Goal: Transaction & Acquisition: Purchase product/service

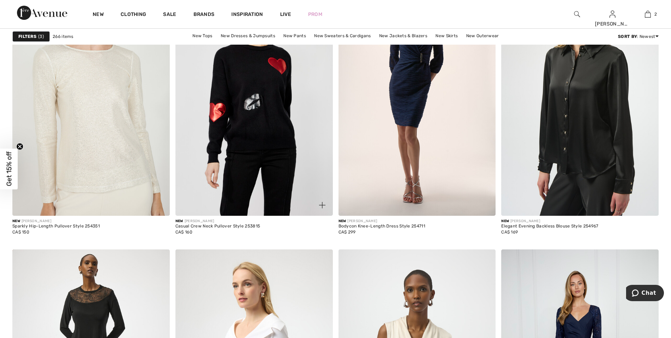
scroll to position [637, 0]
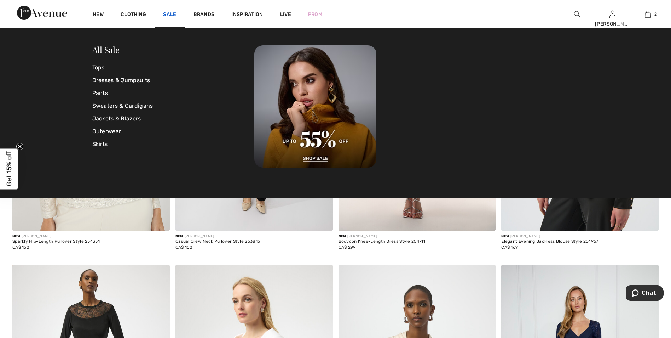
click at [172, 15] on link "Sale" at bounding box center [169, 14] width 13 height 7
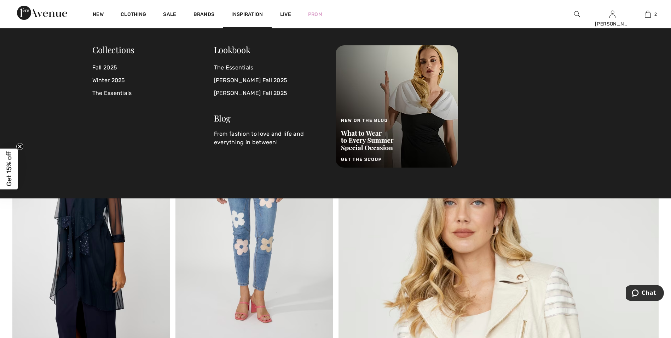
click at [244, 14] on span "Inspiration" at bounding box center [247, 14] width 32 height 7
click at [107, 67] on link "Fall 2025" at bounding box center [153, 67] width 122 height 13
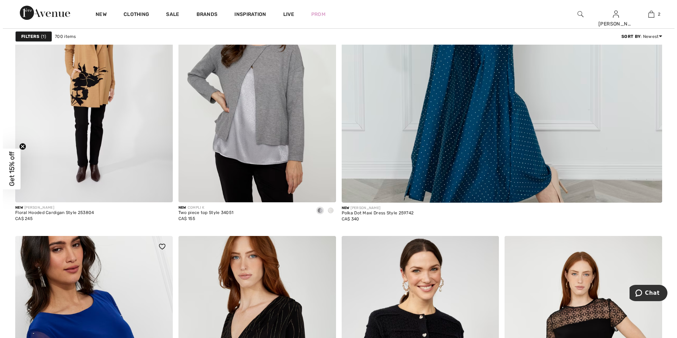
scroll to position [354, 0]
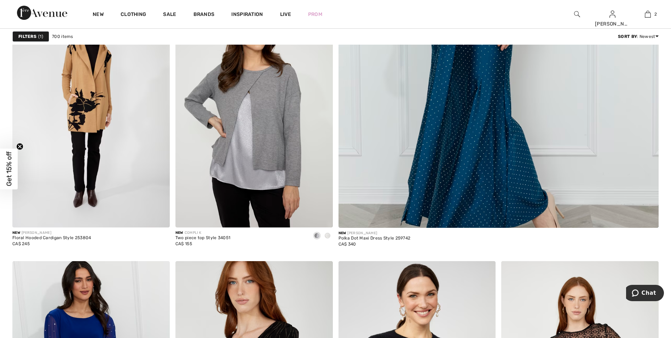
click at [28, 35] on strong "Filters" at bounding box center [27, 36] width 18 height 6
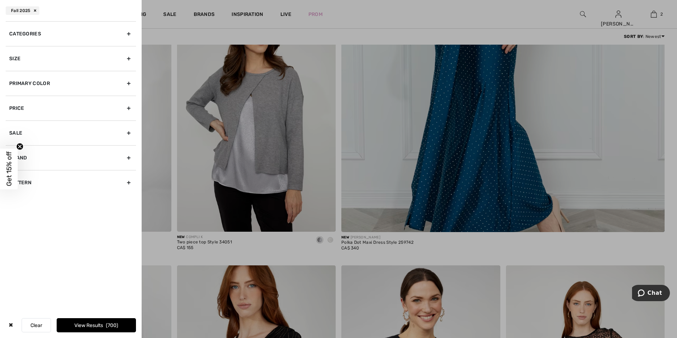
click at [129, 57] on div "Size" at bounding box center [71, 58] width 130 height 25
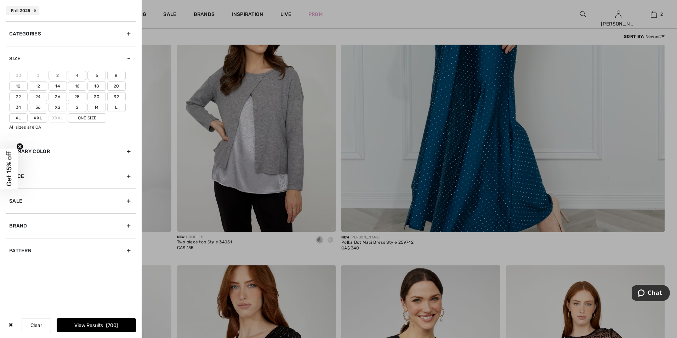
click at [99, 83] on label "18" at bounding box center [96, 85] width 18 height 9
click at [0, 0] on input"] "18" at bounding box center [0, 0] width 0 height 0
click at [113, 84] on label "20" at bounding box center [116, 85] width 18 height 9
click at [0, 0] on input"] "20" at bounding box center [0, 0] width 0 height 0
click at [37, 116] on label "Xxl" at bounding box center [38, 117] width 18 height 9
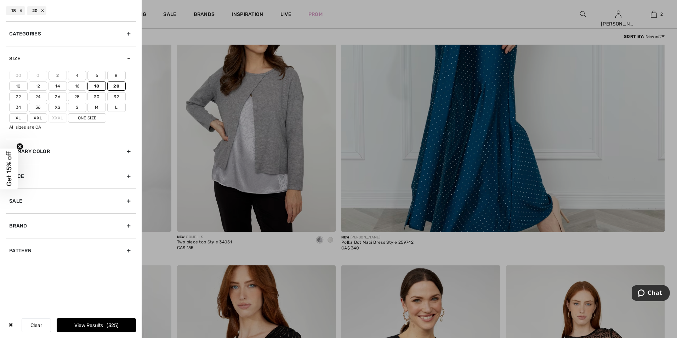
click at [0, 0] on input"] "Xxl" at bounding box center [0, 0] width 0 height 0
click at [83, 324] on button "View Results 580" at bounding box center [96, 325] width 79 height 14
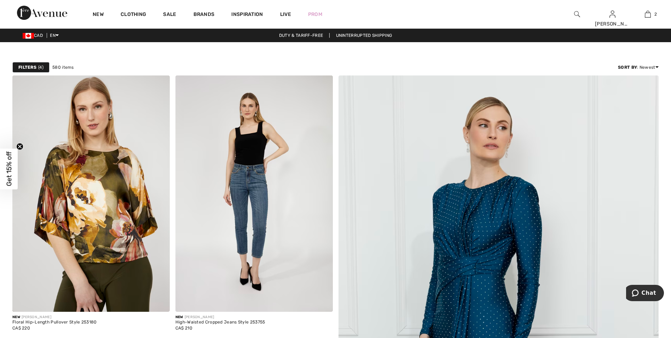
click at [27, 65] on strong "Filters" at bounding box center [27, 67] width 18 height 6
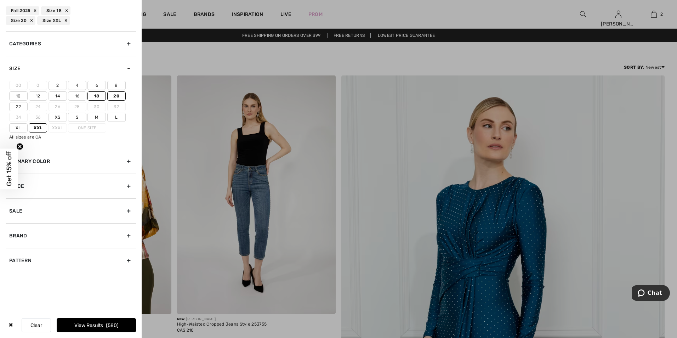
click at [214, 56] on div at bounding box center [338, 169] width 677 height 338
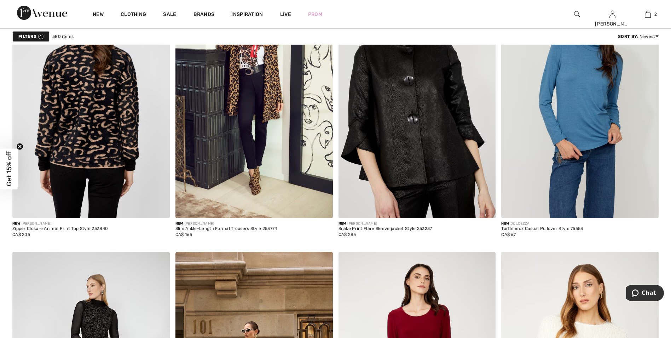
scroll to position [1239, 0]
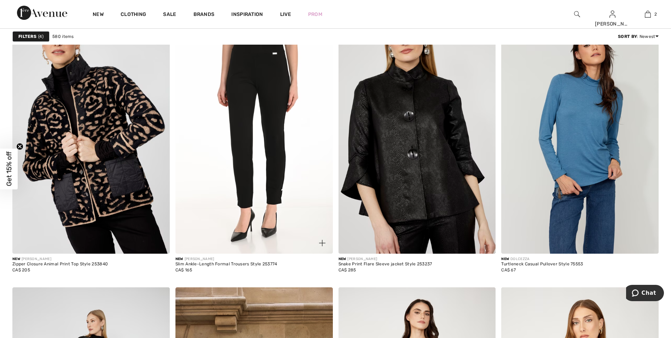
click at [273, 88] on img at bounding box center [255, 135] width 158 height 236
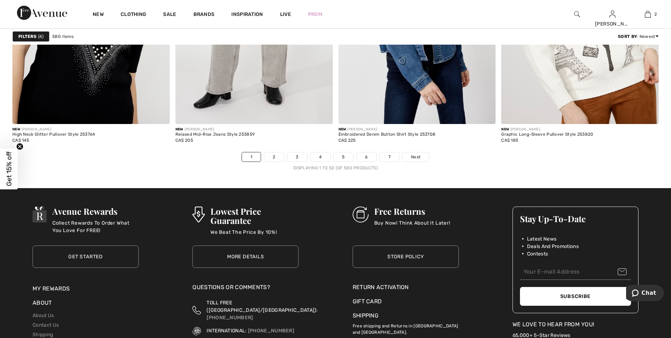
scroll to position [4070, 0]
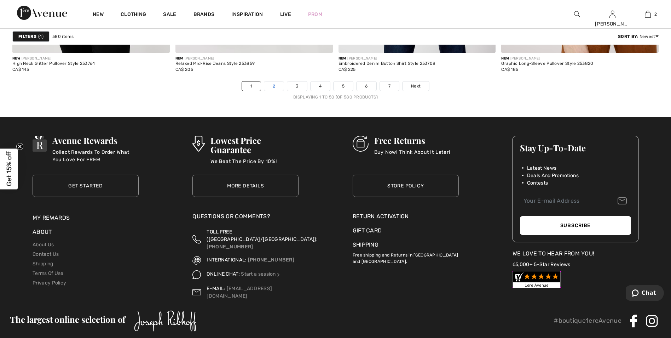
click at [274, 86] on link "2" at bounding box center [273, 85] width 19 height 9
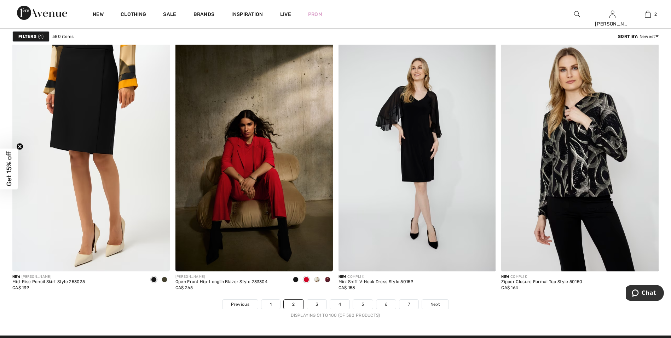
scroll to position [3858, 0]
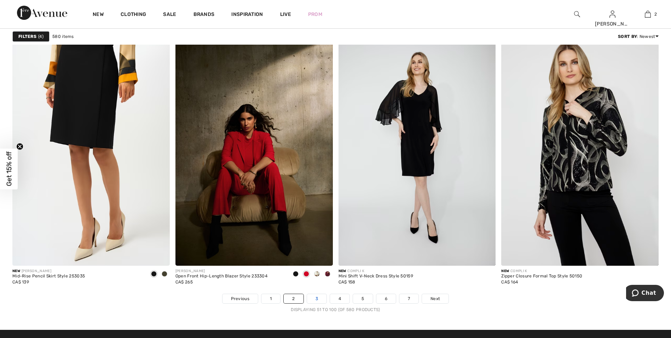
click at [319, 299] on link "3" at bounding box center [316, 298] width 19 height 9
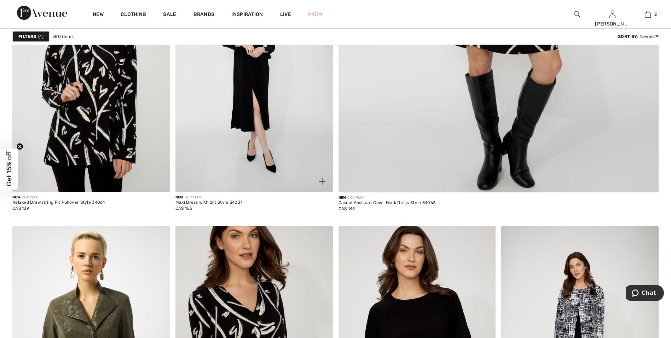
scroll to position [319, 0]
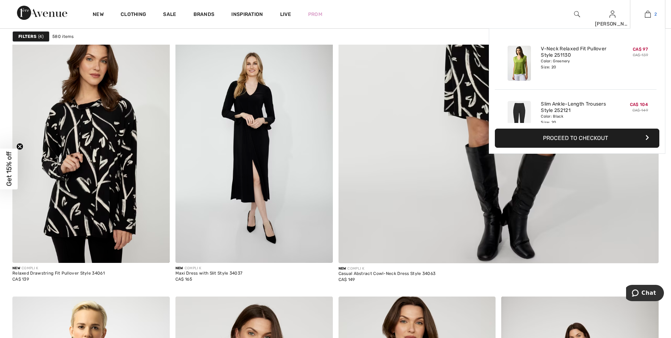
click at [647, 15] on img at bounding box center [648, 14] width 6 height 8
click at [648, 15] on img at bounding box center [648, 14] width 6 height 8
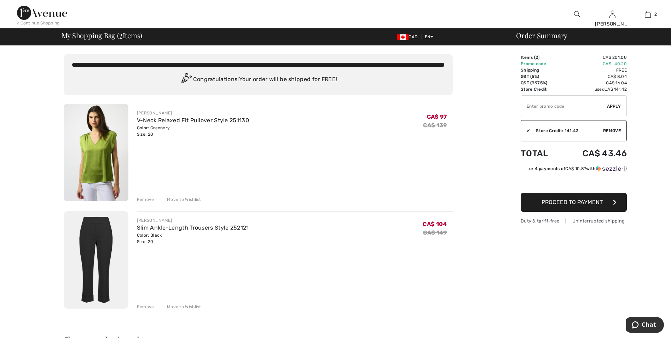
click at [539, 104] on input "TEXT" at bounding box center [564, 106] width 86 height 21
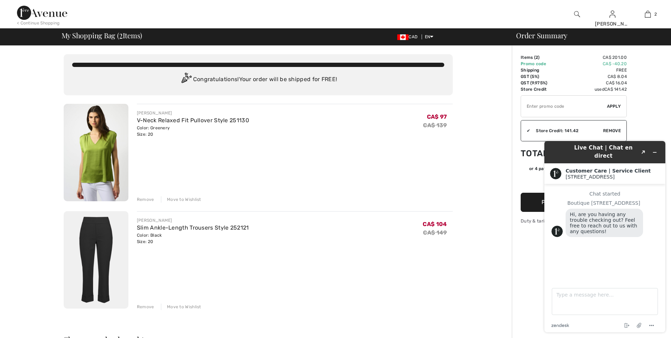
click at [557, 105] on input "TEXT" at bounding box center [564, 106] width 86 height 21
type input "EXTRA20"
click at [613, 103] on span "Apply" at bounding box center [614, 106] width 14 height 6
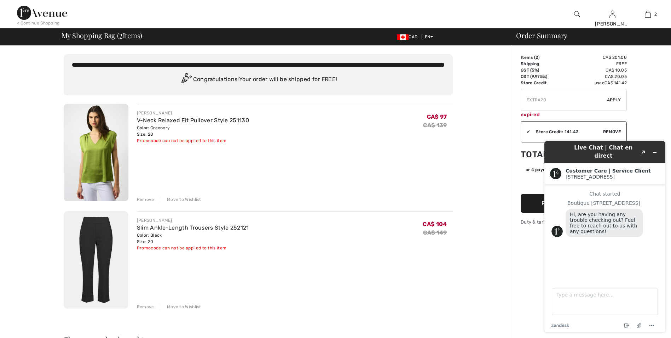
click at [40, 130] on div "You are only CA$ 0.00 away from FREE SHIPPING! Continue Shopping > Congratulati…" at bounding box center [258, 326] width 508 height 560
click at [658, 149] on button "Minimize widget" at bounding box center [654, 152] width 11 height 10
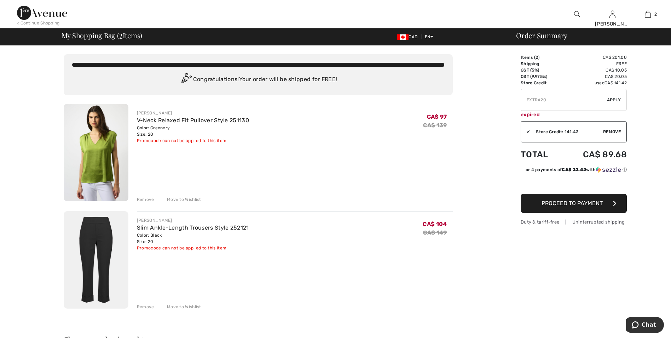
click at [553, 97] on input "TEXT" at bounding box center [564, 99] width 86 height 21
click at [653, 121] on div "Order Summary Details Items ( 2 ) CA$ 201.00 Promo code CA$ 0.00 Shipping Free …" at bounding box center [591, 326] width 159 height 560
click at [150, 304] on div "Remove" at bounding box center [145, 306] width 17 height 6
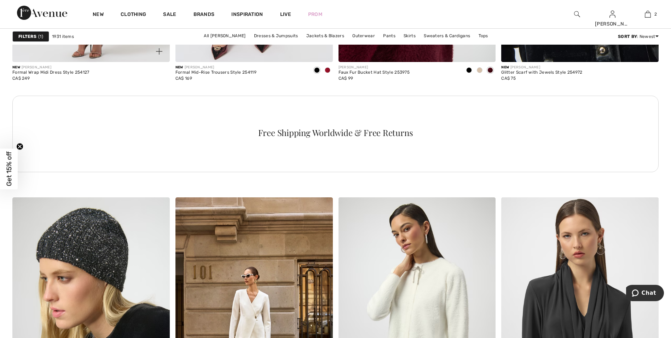
scroll to position [1239, 0]
